Goal: Transaction & Acquisition: Purchase product/service

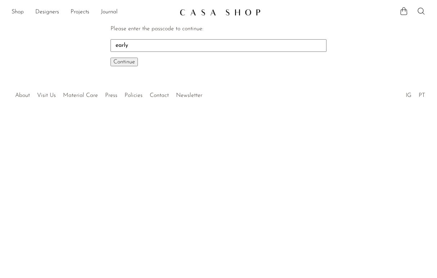
type input "early"
click at [124, 62] on button "Continue One moment..." at bounding box center [124, 62] width 27 height 9
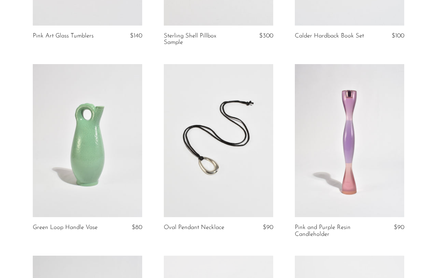
scroll to position [200, 0]
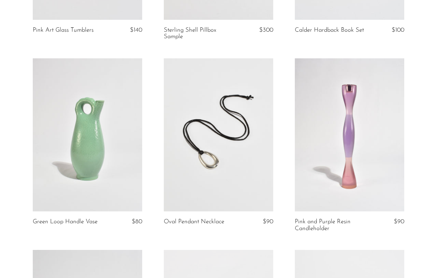
click at [210, 169] on link at bounding box center [218, 134] width 109 height 153
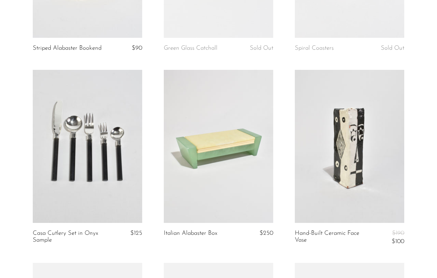
scroll to position [570, 0]
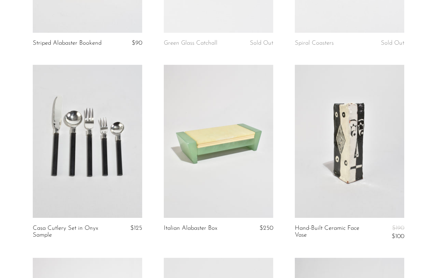
click at [354, 167] on link at bounding box center [349, 141] width 109 height 153
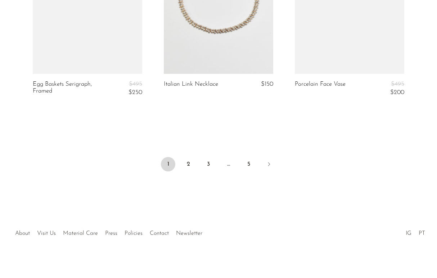
scroll to position [2255, 0]
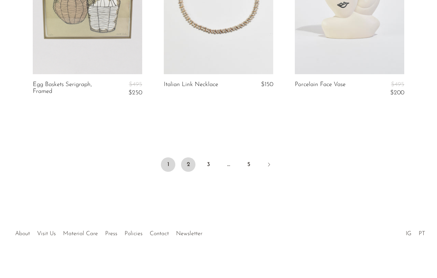
click at [189, 162] on link "2" at bounding box center [188, 164] width 14 height 14
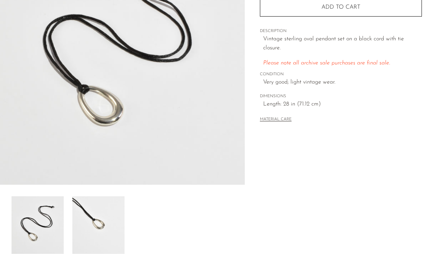
scroll to position [118, 0]
click at [95, 218] on img at bounding box center [98, 225] width 52 height 58
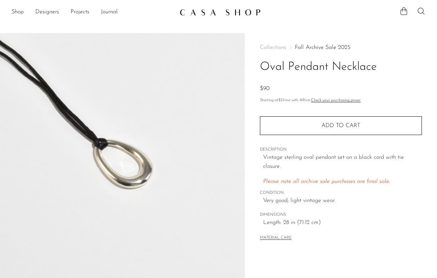
scroll to position [0, 0]
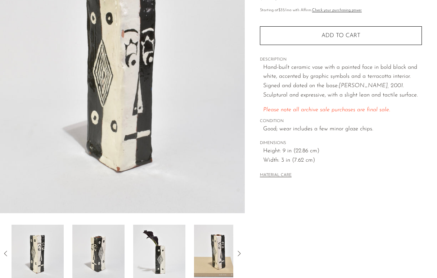
scroll to position [91, 0]
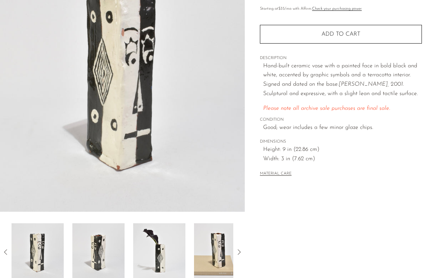
click at [112, 246] on img at bounding box center [98, 252] width 52 height 58
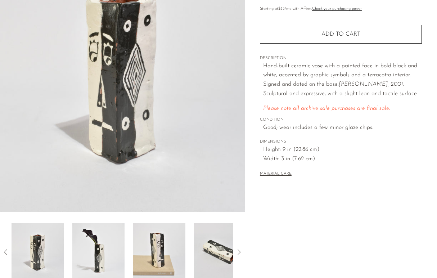
click at [105, 253] on img at bounding box center [98, 252] width 52 height 58
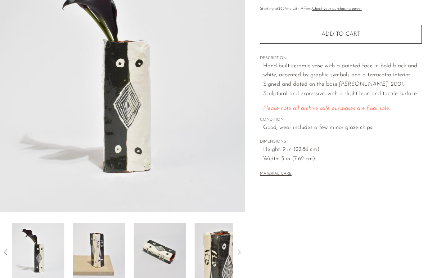
click at [105, 253] on img at bounding box center [99, 252] width 52 height 58
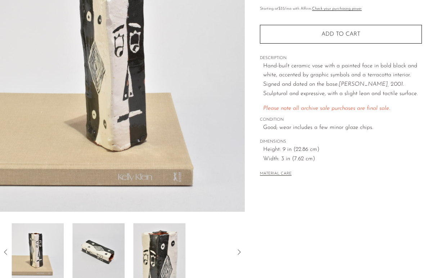
click at [105, 253] on img at bounding box center [98, 252] width 52 height 58
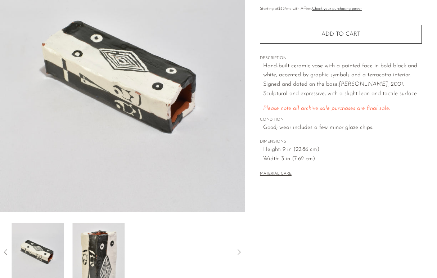
click at [105, 253] on img at bounding box center [98, 252] width 52 height 58
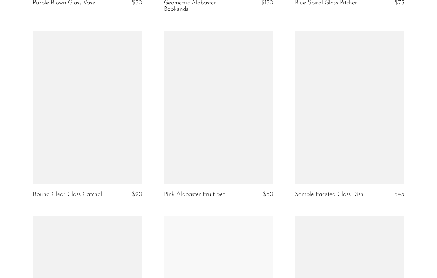
scroll to position [1766, 0]
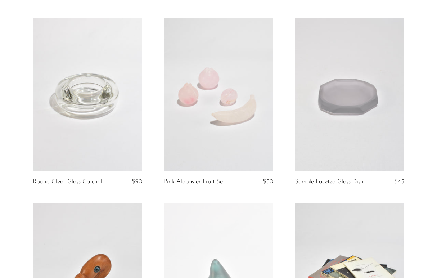
click at [224, 119] on link at bounding box center [218, 94] width 109 height 153
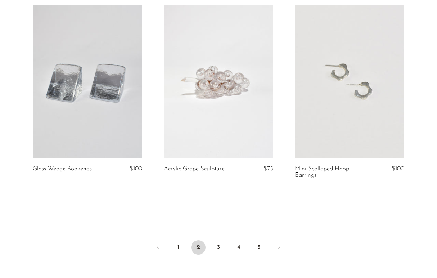
scroll to position [2150, 0]
click at [218, 242] on link "3" at bounding box center [218, 246] width 14 height 14
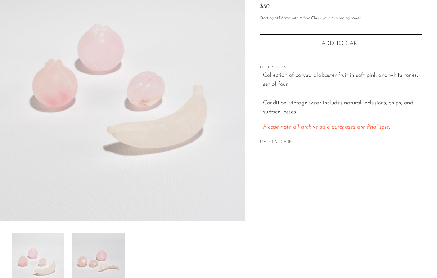
scroll to position [82, 0]
click at [92, 258] on img at bounding box center [98, 262] width 52 height 58
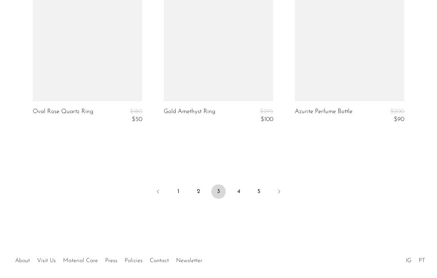
scroll to position [2241, 0]
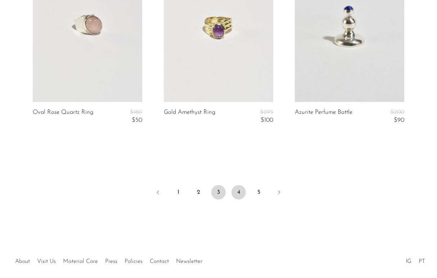
click at [242, 186] on link "4" at bounding box center [238, 192] width 14 height 14
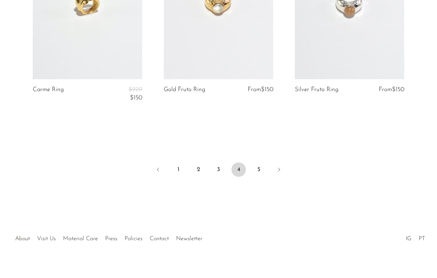
scroll to position [2270, 0]
click at [256, 163] on link "5" at bounding box center [259, 170] width 14 height 14
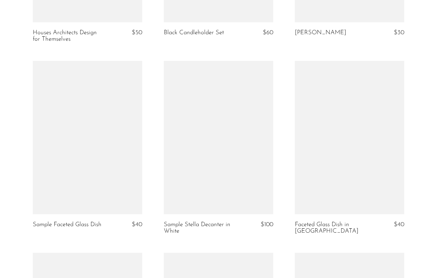
scroll to position [1580, 0]
